Goal: Task Accomplishment & Management: Use online tool/utility

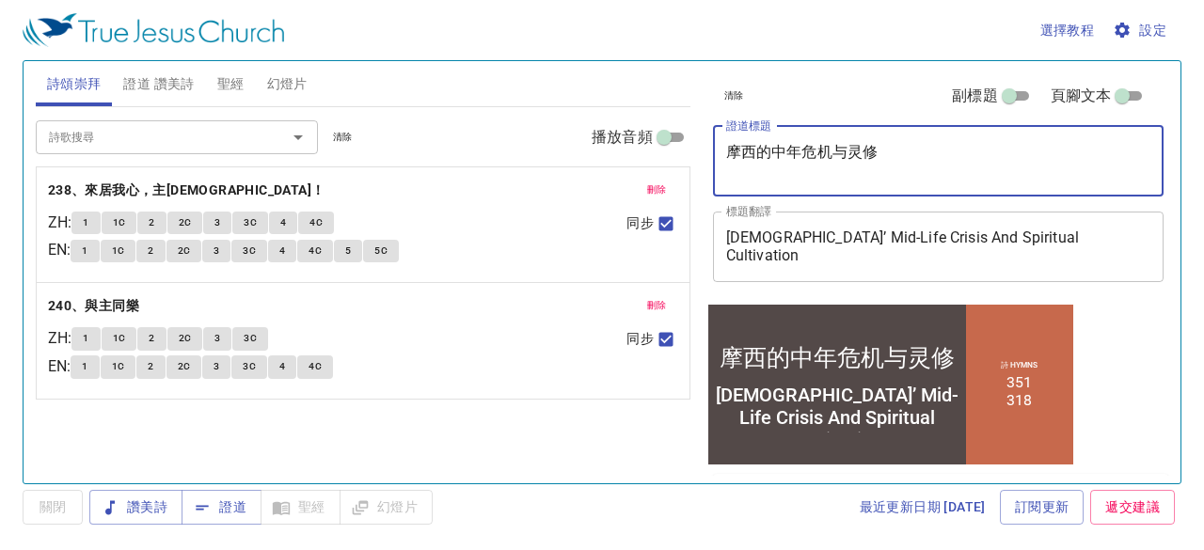
click at [905, 156] on textarea "摩西的中年危机与灵修" at bounding box center [938, 161] width 425 height 36
type textarea "摩西的中年危机与灵修"
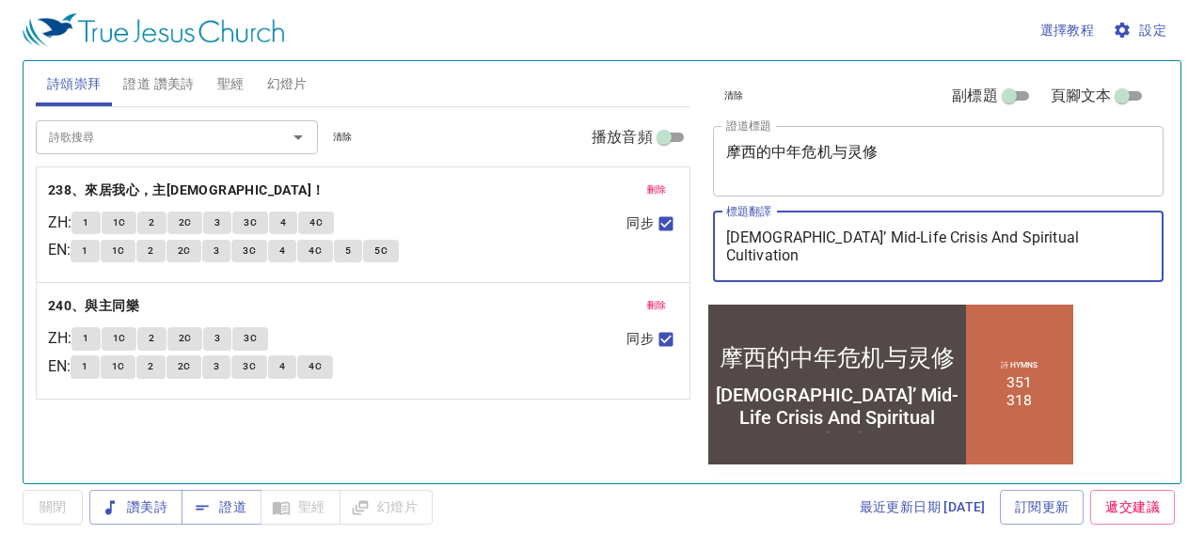
click at [1094, 229] on textarea "Moses’ Mid-Life Crisis And Spiritual Cultivation" at bounding box center [938, 246] width 425 height 36
type textarea "Moses’ Mid-Life Crisis And Spiritual Cultivation (4)"
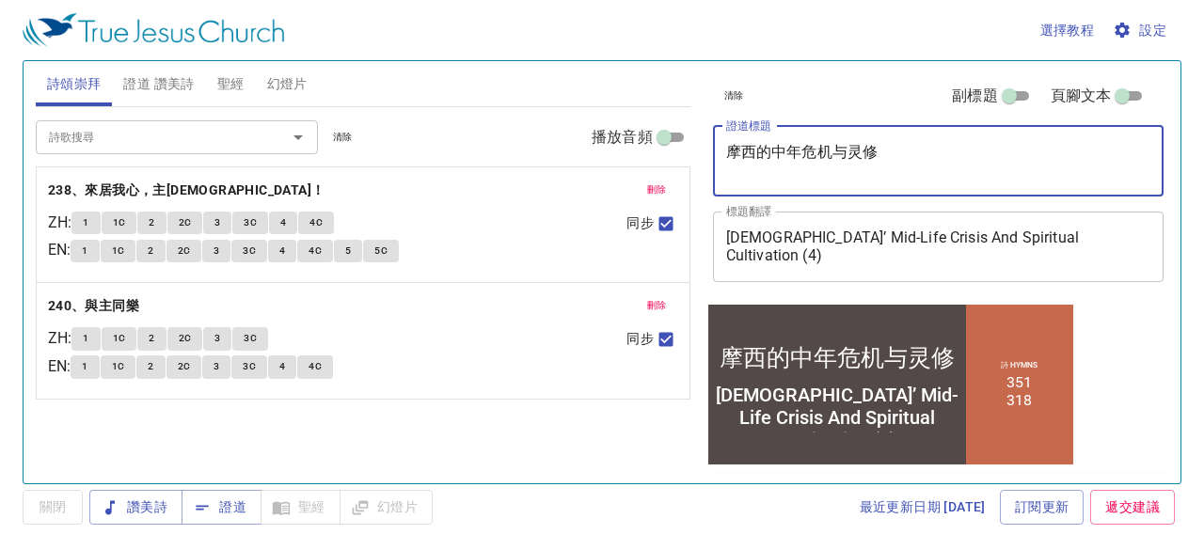
click at [1003, 162] on textarea "摩西的中年危机与灵修" at bounding box center [938, 161] width 425 height 36
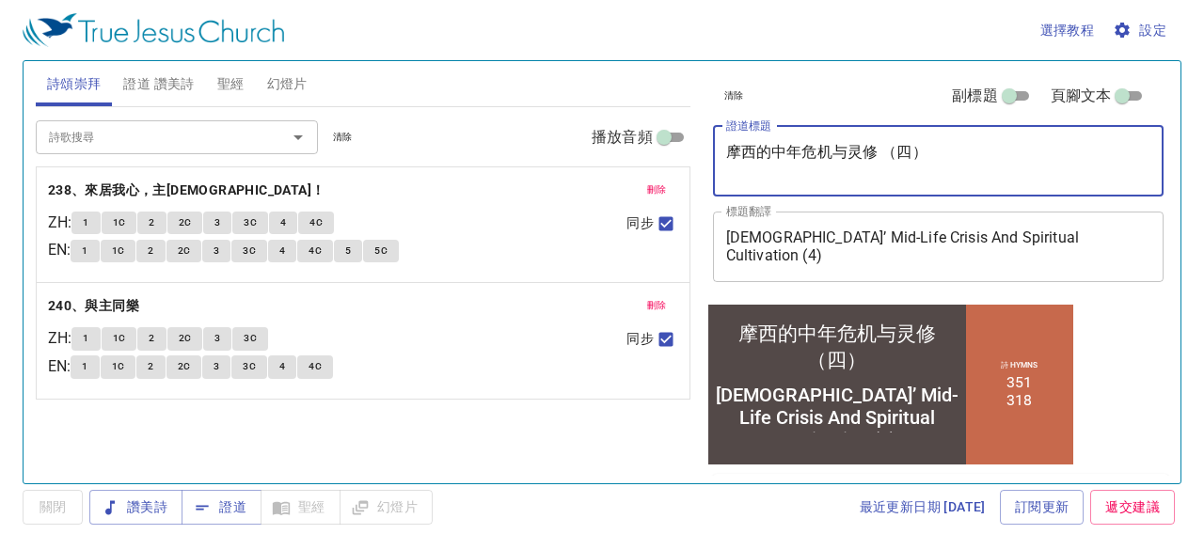
type textarea "摩西的中年危机与灵修 （四）"
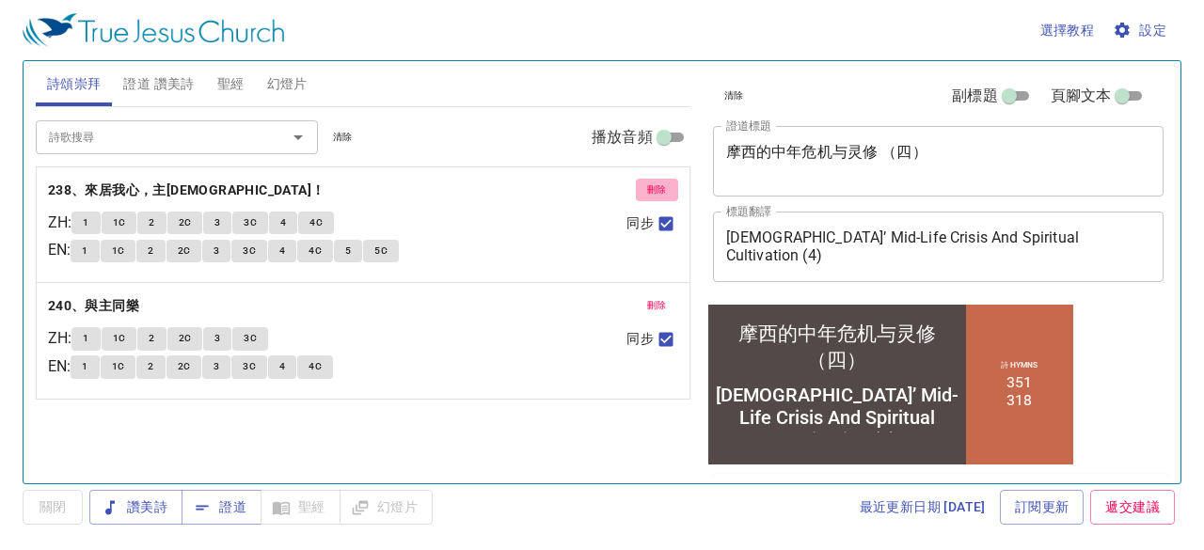
click at [665, 187] on span "刪除" at bounding box center [657, 189] width 20 height 17
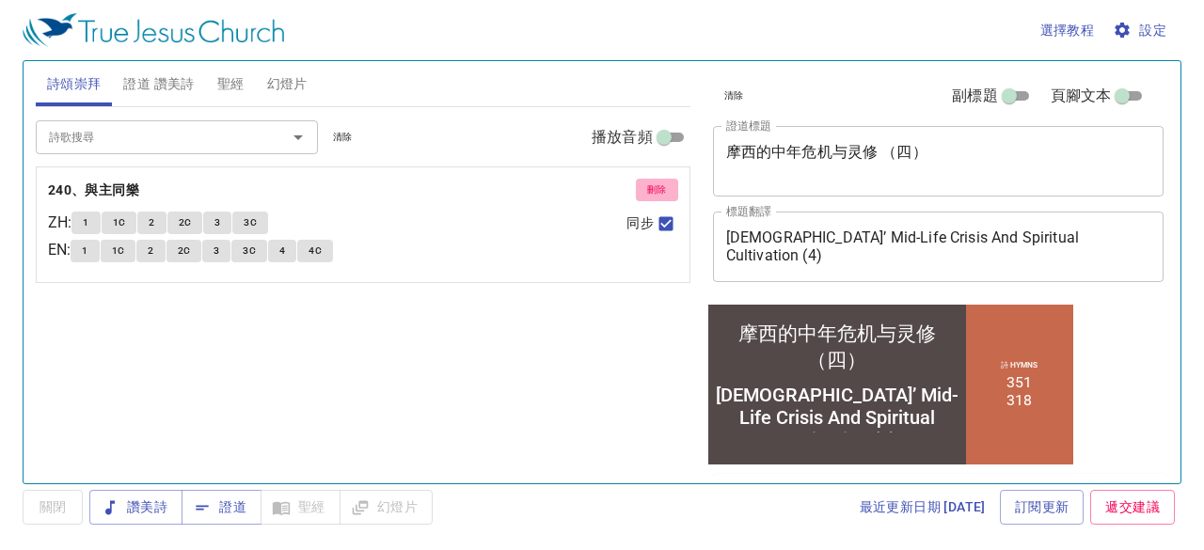
click at [665, 187] on span "刪除" at bounding box center [657, 189] width 20 height 17
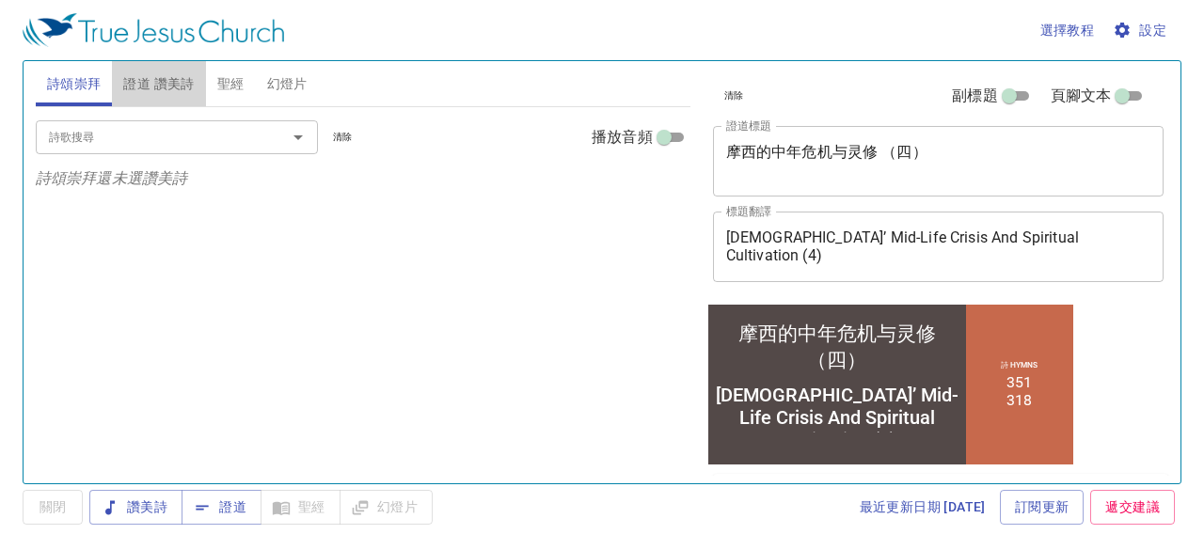
click at [183, 91] on span "證道 讚美詩" at bounding box center [158, 84] width 71 height 24
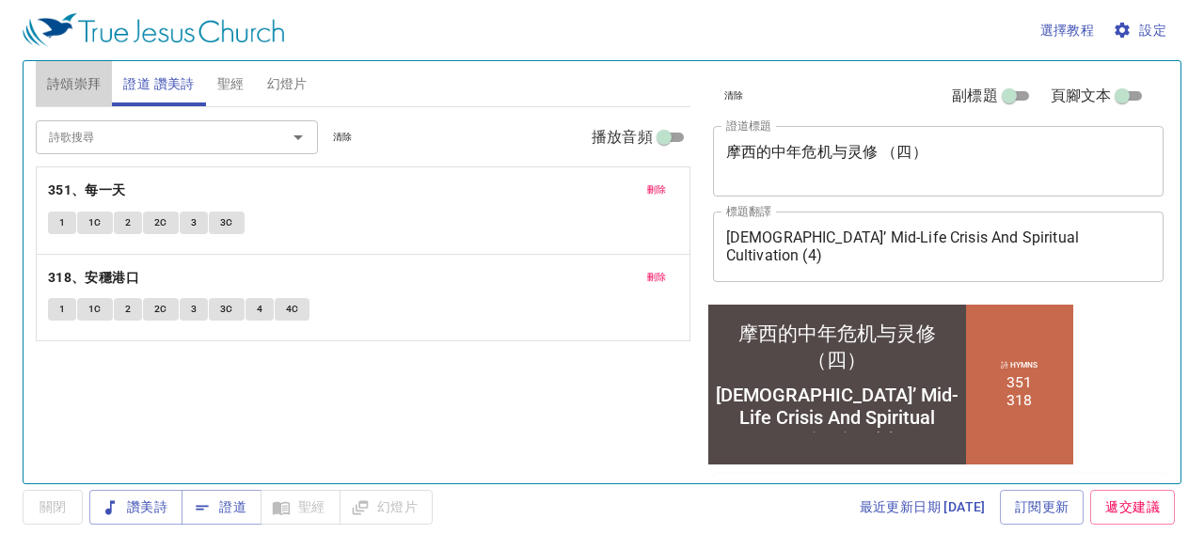
click at [76, 86] on span "詩頌崇拜" at bounding box center [74, 84] width 55 height 24
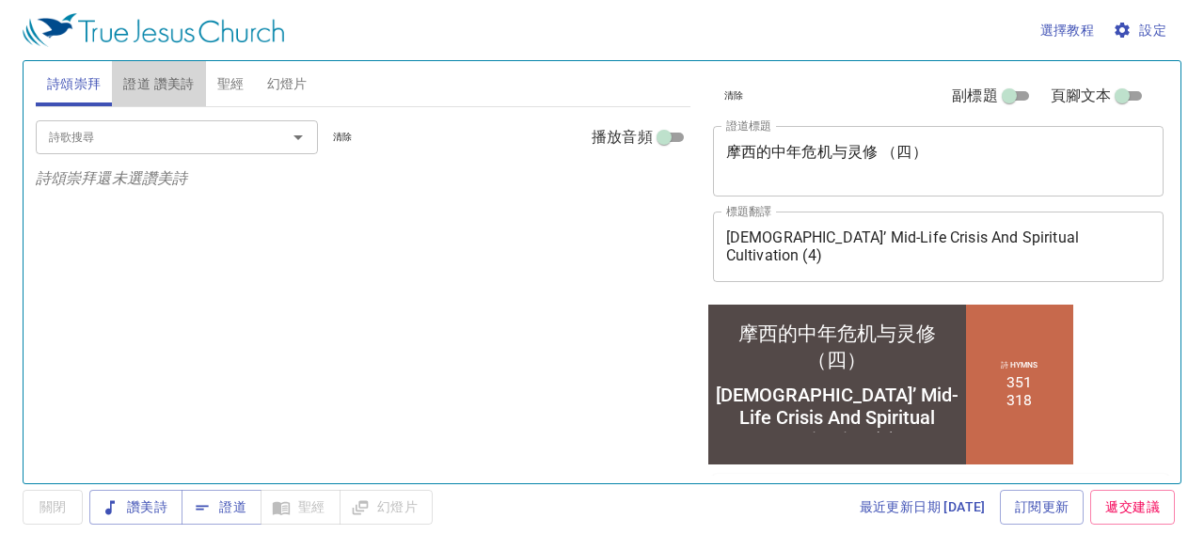
click at [173, 82] on span "證道 讚美詩" at bounding box center [158, 84] width 71 height 24
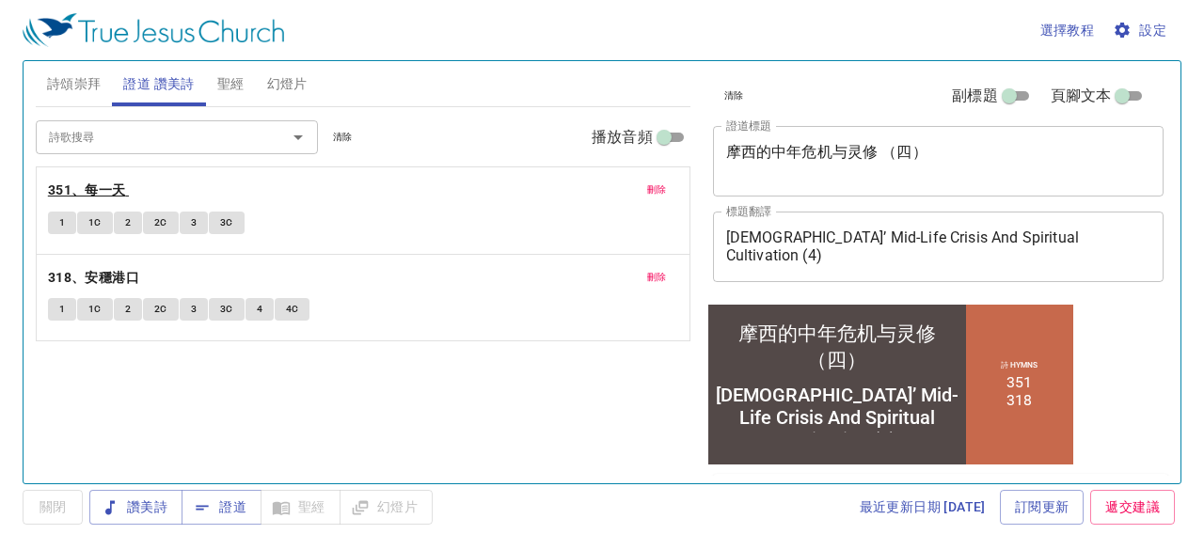
click at [113, 188] on b "351、每一天" at bounding box center [87, 191] width 78 height 24
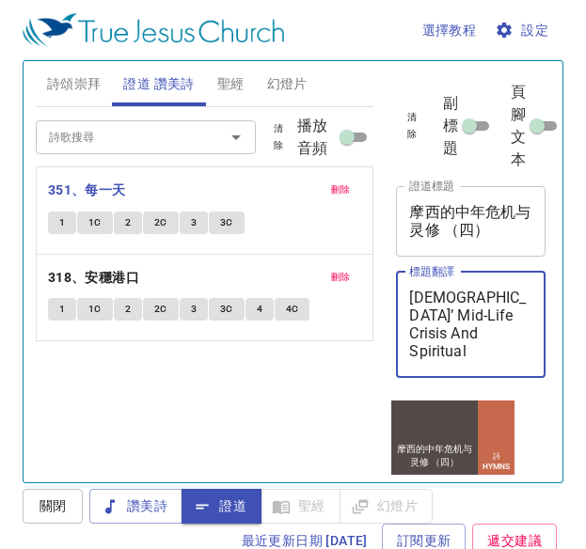
click at [462, 314] on textarea "Moses’ Mid-Life Crisis And Spiritual Cultivation (4)" at bounding box center [470, 324] width 123 height 71
type textarea "[PERSON_NAME]’ Mid-Life Crisis and Spiritual Cultivation (4)"
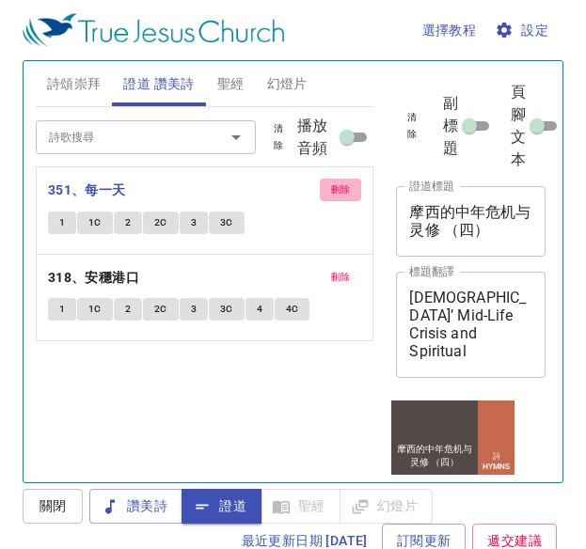
click at [341, 194] on span "刪除" at bounding box center [341, 189] width 20 height 17
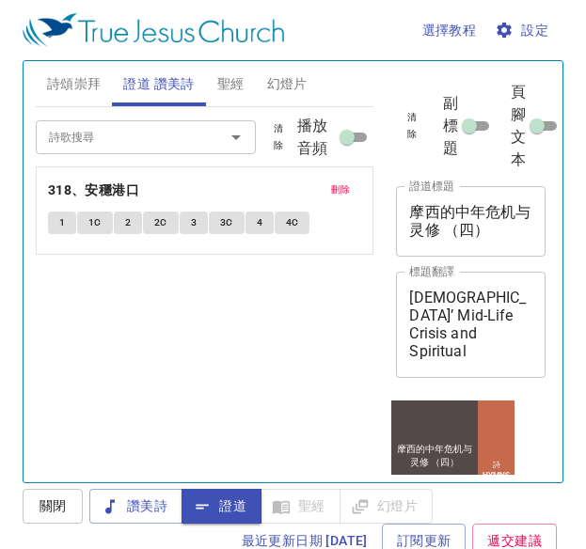
click at [341, 194] on span "刪除" at bounding box center [341, 189] width 20 height 17
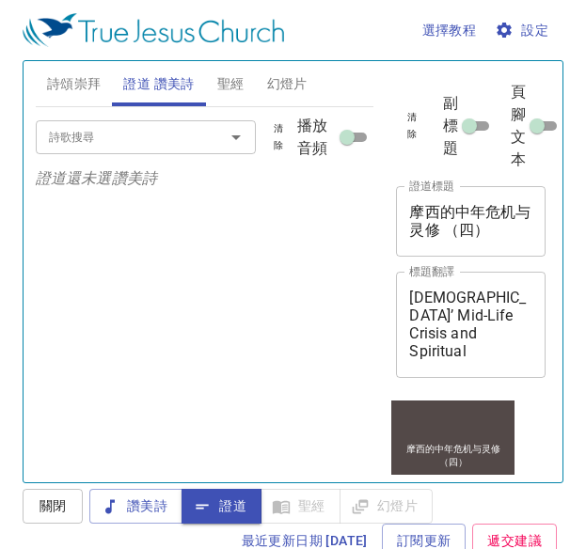
click at [186, 143] on input "詩歌搜尋" at bounding box center [117, 137] width 153 height 22
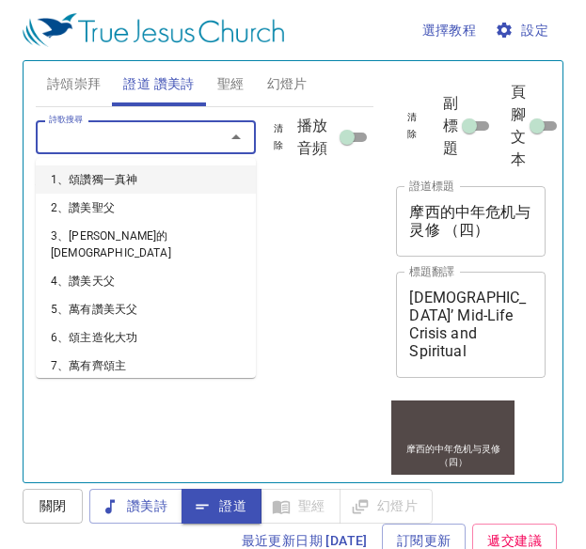
click at [185, 138] on input "詩歌搜尋" at bounding box center [117, 137] width 153 height 22
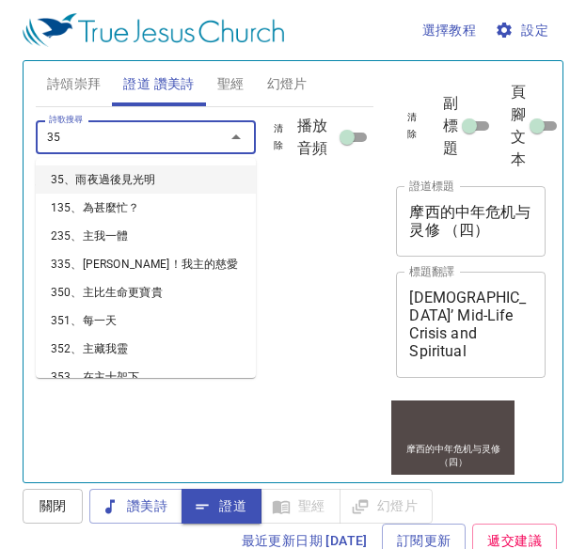
type input "351"
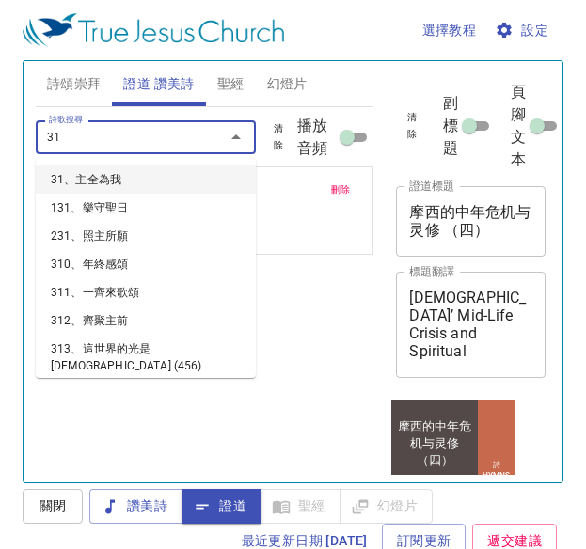
type input "318"
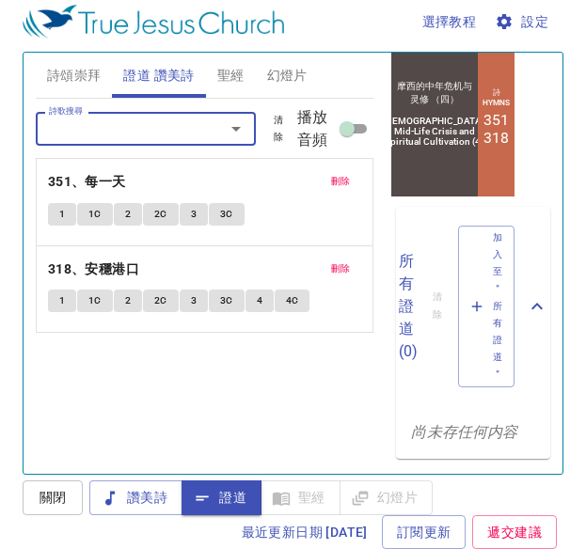
scroll to position [368, 0]
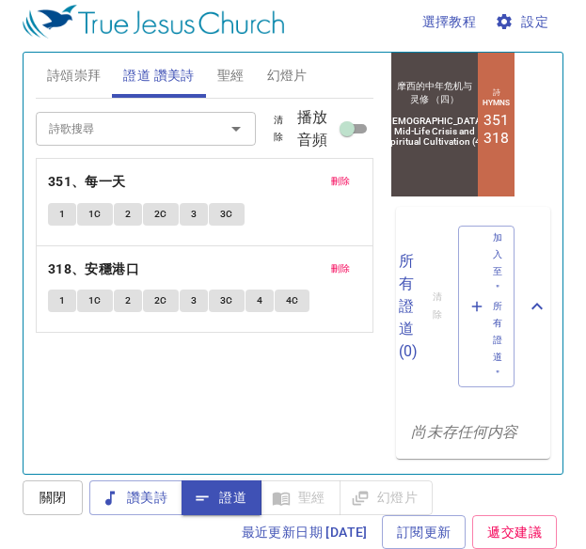
click at [85, 42] on div "選擇教程 設定" at bounding box center [289, 22] width 533 height 60
click at [85, 77] on span "詩頌崇拜" at bounding box center [74, 76] width 55 height 24
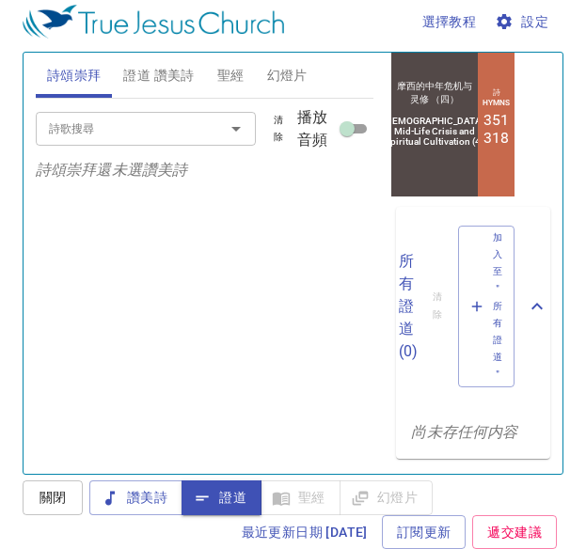
click at [192, 128] on input "詩歌搜尋" at bounding box center [117, 129] width 153 height 22
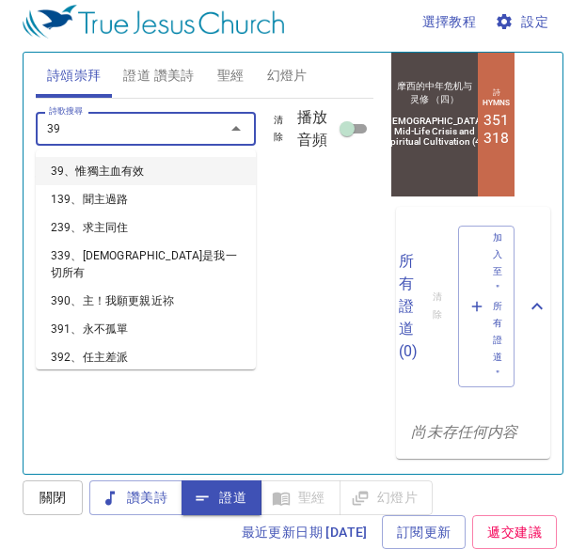
type input "399"
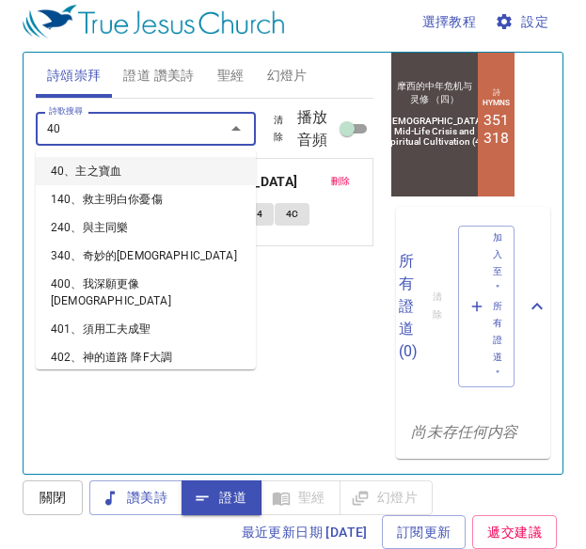
type input "400"
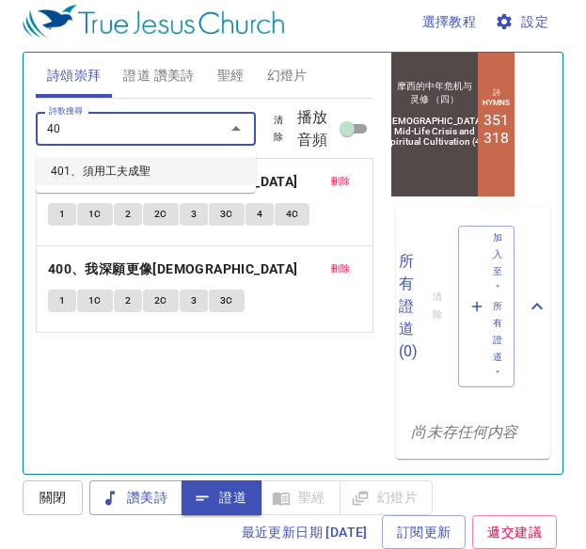
type input "401"
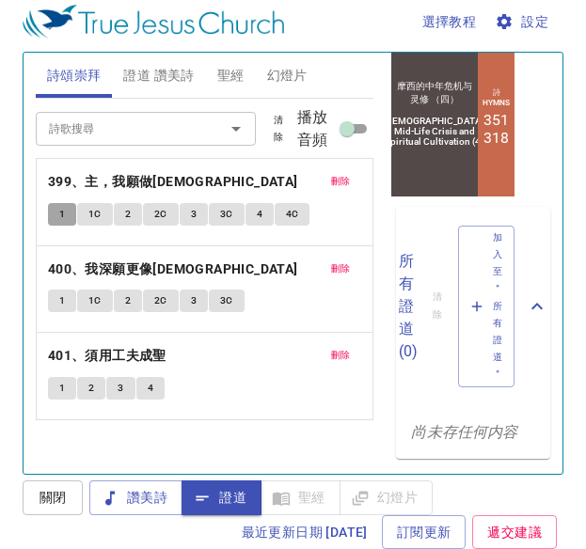
click at [66, 218] on button "1" at bounding box center [62, 214] width 28 height 23
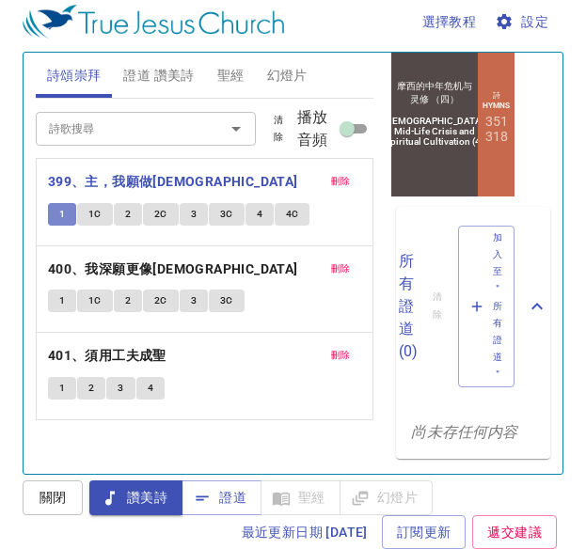
click at [66, 218] on button "1" at bounding box center [62, 214] width 28 height 23
click at [94, 218] on span "1C" at bounding box center [94, 214] width 13 height 17
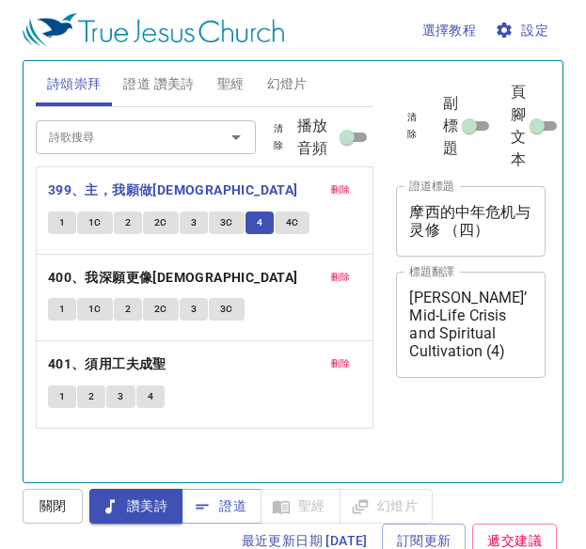
scroll to position [8, 0]
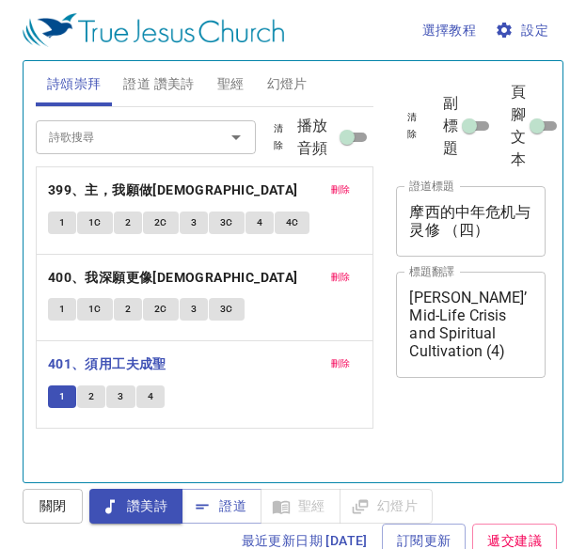
scroll to position [8, 0]
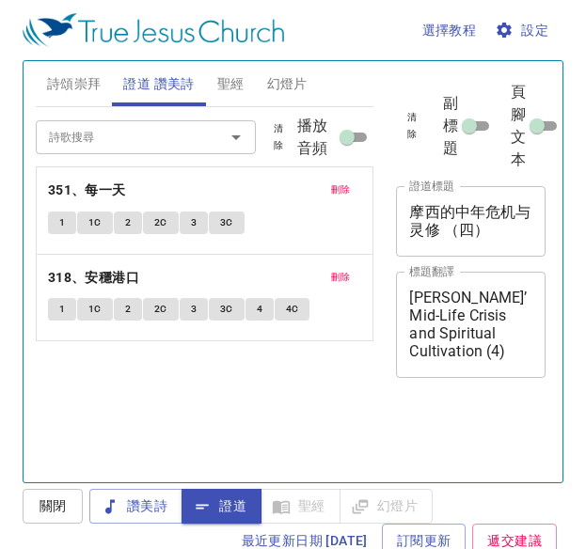
scroll to position [8, 0]
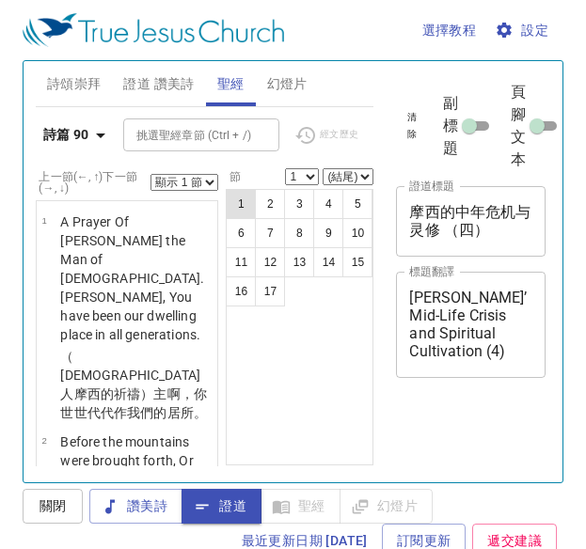
scroll to position [8, 0]
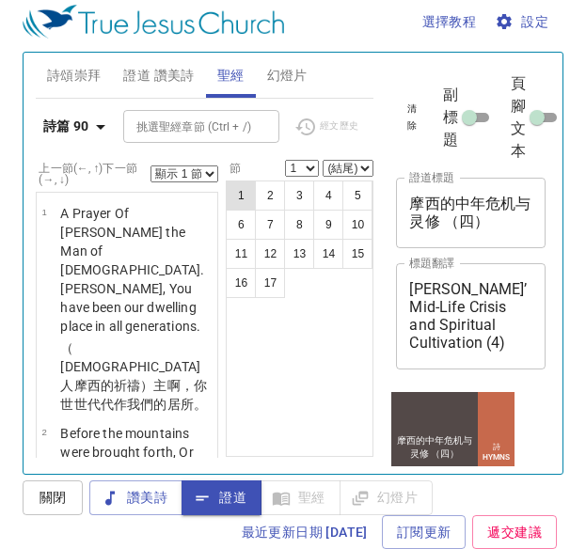
click at [356, 185] on button "5" at bounding box center [357, 196] width 30 height 30
click at [354, 194] on button "5" at bounding box center [357, 196] width 30 height 30
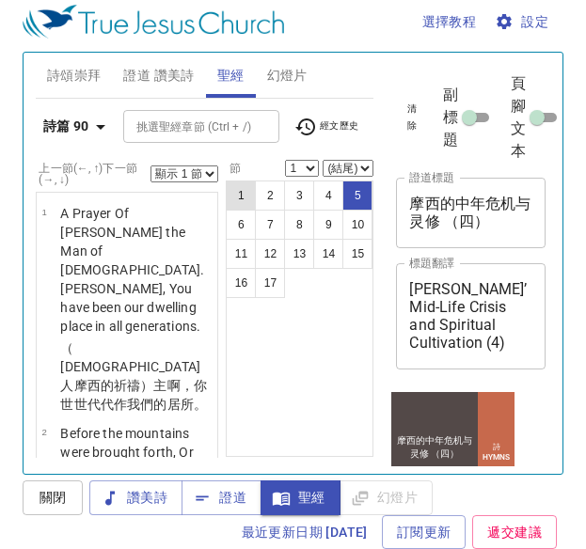
select select "5"
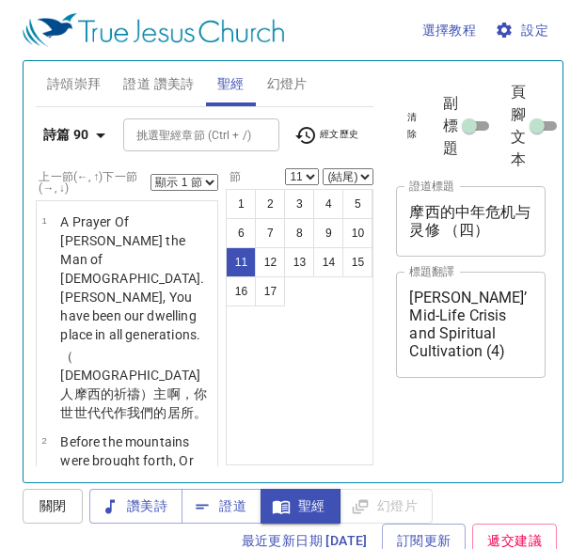
select select "11"
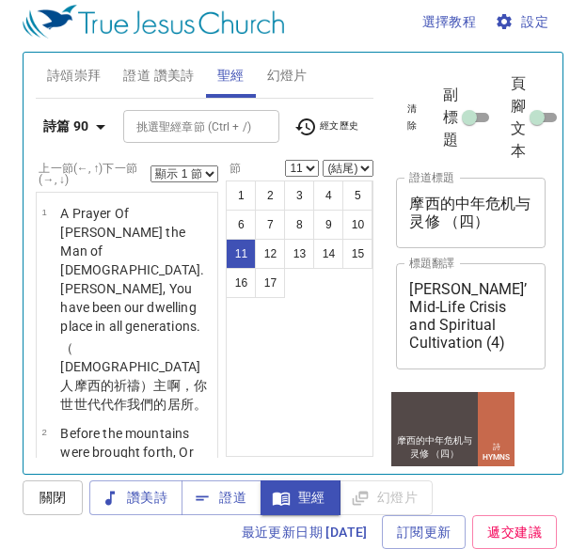
click at [259, 294] on div "1 2 3 4 5 6 7 8 9 10 11 12 13 14 15 16 17" at bounding box center [300, 319] width 148 height 276
click at [196, 165] on select "顯示 1 節 顯示 2 節 顯示 3 節 顯示 4 節 顯示 5 節" at bounding box center [184, 173] width 68 height 17
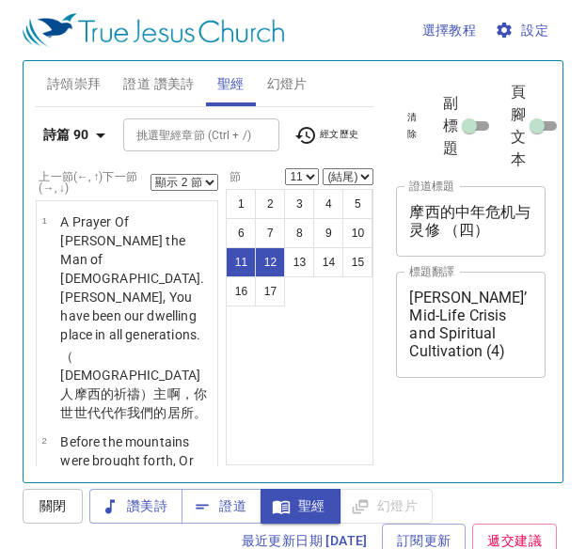
select select "2"
select select "11"
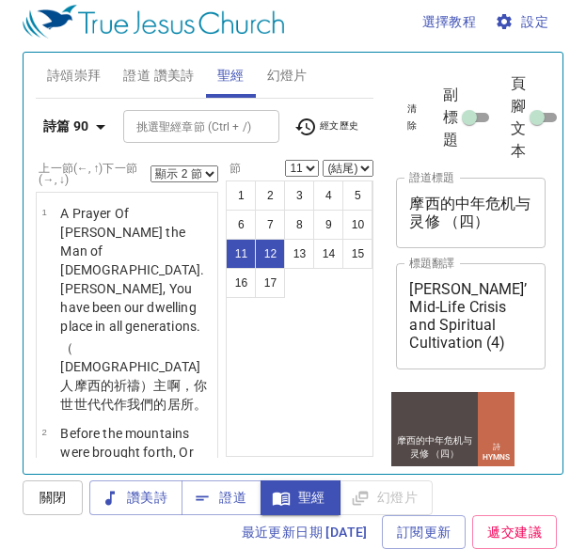
click at [66, 115] on b "詩篇 90" at bounding box center [66, 127] width 46 height 24
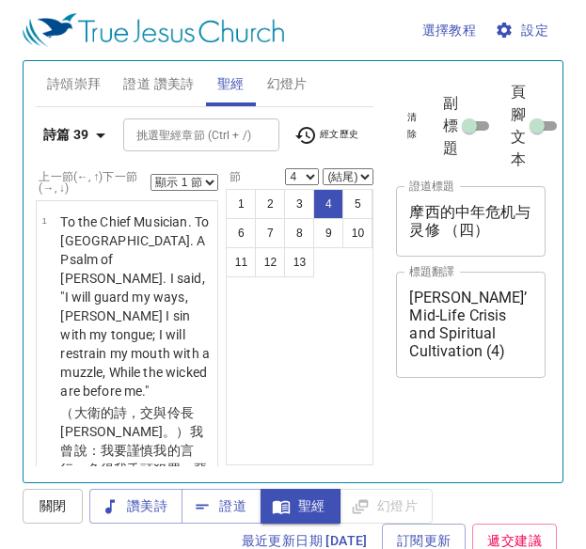
select select "4"
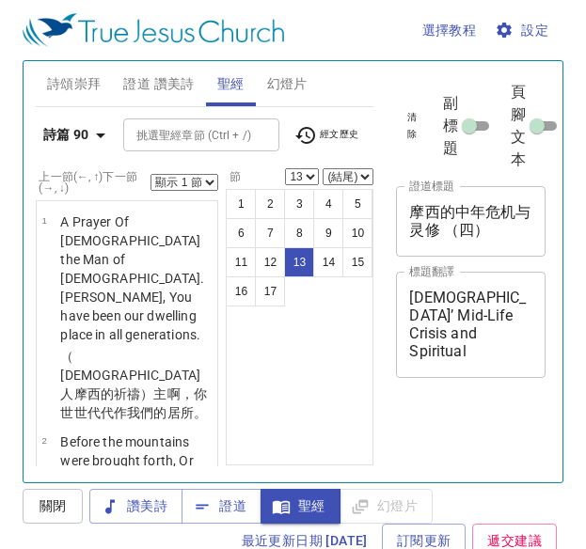
select select "13"
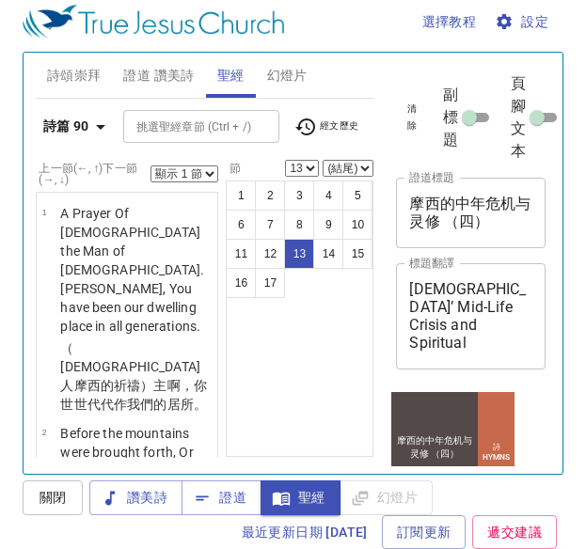
click at [67, 115] on b "詩篇 90" at bounding box center [66, 127] width 46 height 24
click at [80, 114] on div "書 創 出 利 民 申 書 士 得 撒上 撒下 王上 王下 代上 代下 拉 尼 斯 伯 詩 箴 傳 歌 賽 耶 哀 結 但 何 珥 摩 俄 拿 彌 鴻 哈 番…" at bounding box center [293, 274] width 586 height 549
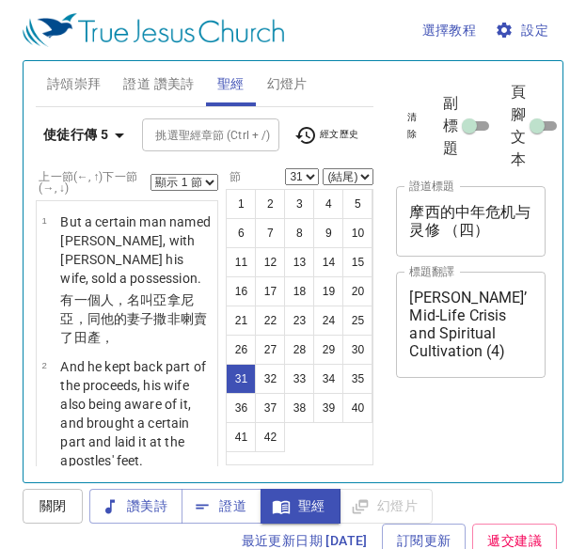
select select "31"
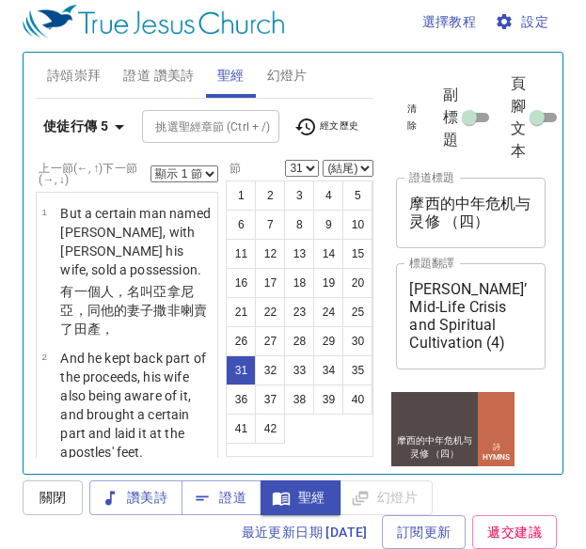
click at [87, 116] on b "使徒行傳 5" at bounding box center [75, 127] width 65 height 24
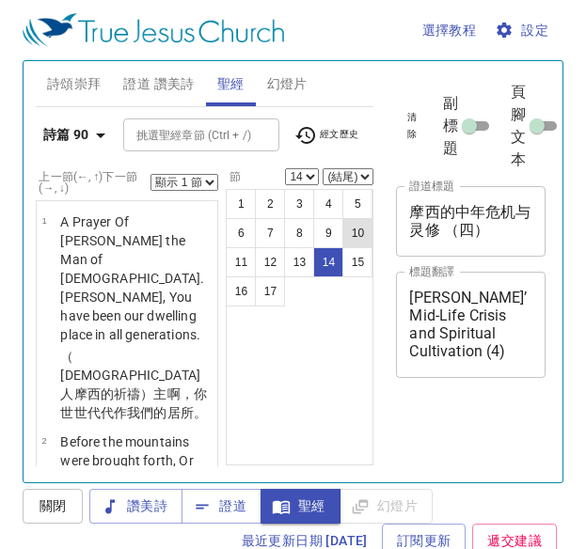
scroll to position [8, 0]
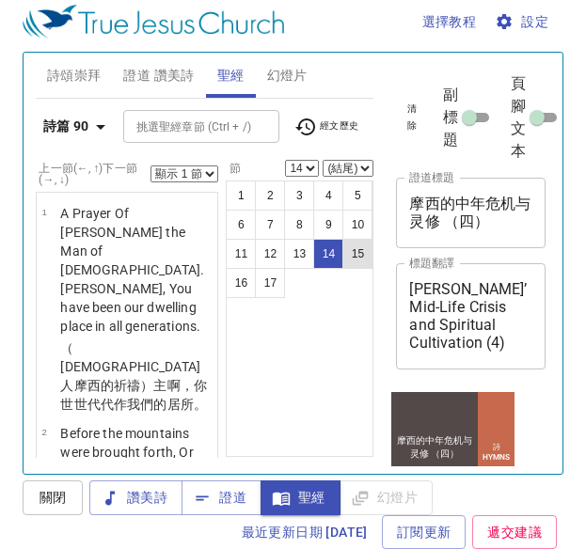
click at [356, 239] on button "15" at bounding box center [357, 254] width 30 height 30
click at [362, 239] on button "15" at bounding box center [357, 254] width 30 height 30
select select "15"
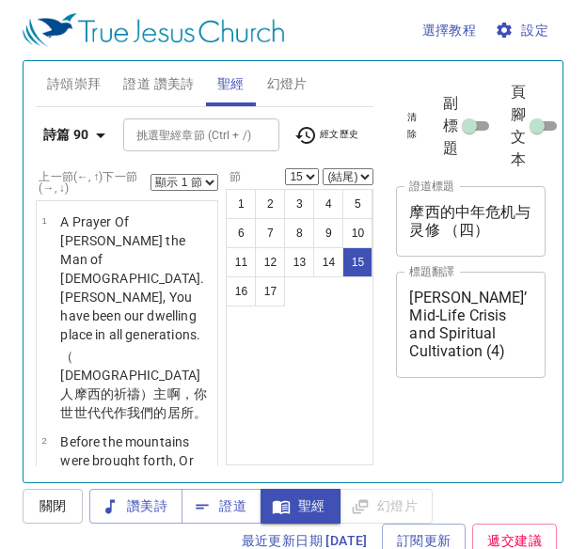
scroll to position [8, 0]
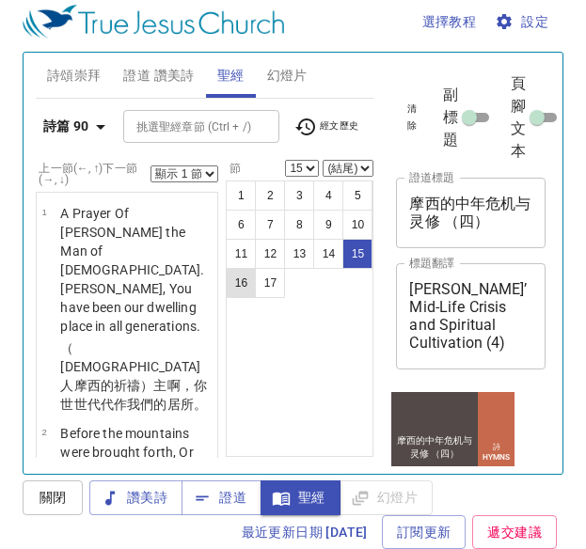
click at [247, 268] on button "16" at bounding box center [241, 283] width 30 height 30
click at [240, 268] on button "16" at bounding box center [241, 283] width 30 height 30
click at [242, 268] on button "16" at bounding box center [241, 283] width 30 height 30
select select "16"
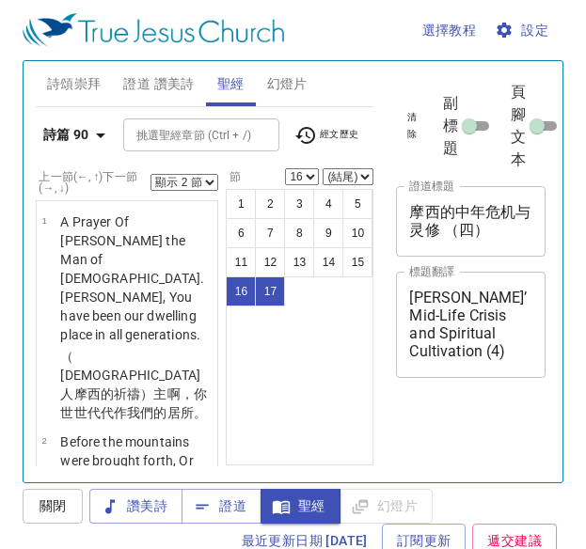
select select "2"
select select "16"
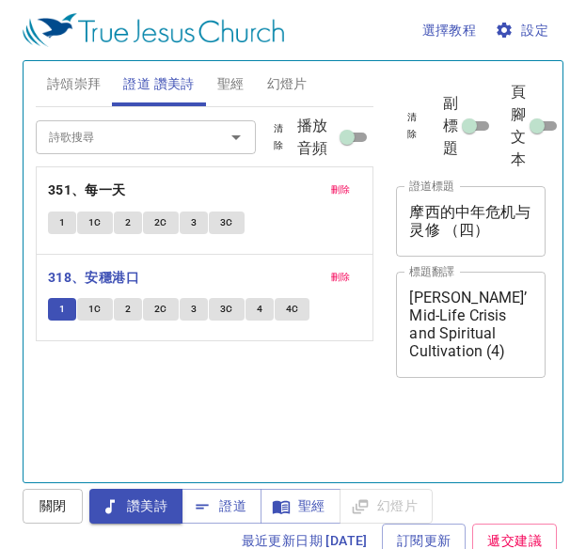
scroll to position [8, 0]
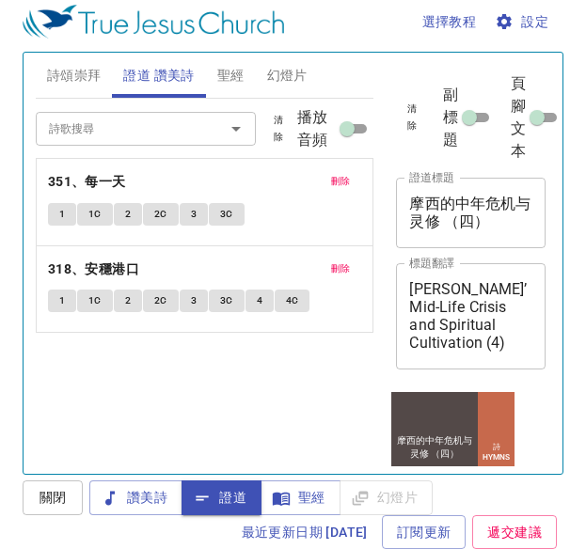
scroll to position [368, 0]
